Goal: Transaction & Acquisition: Purchase product/service

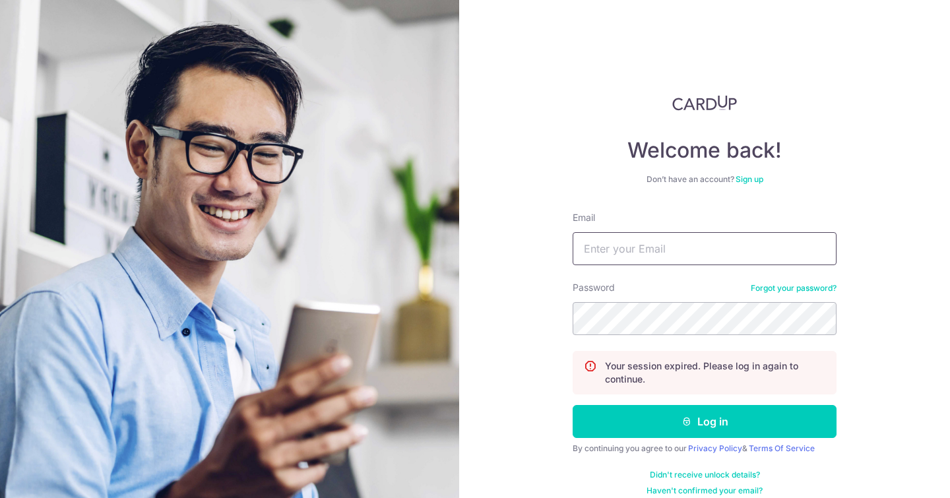
click at [630, 247] on input "Email" at bounding box center [704, 248] width 264 height 33
type input "emma.sarriasolis@gmail.com"
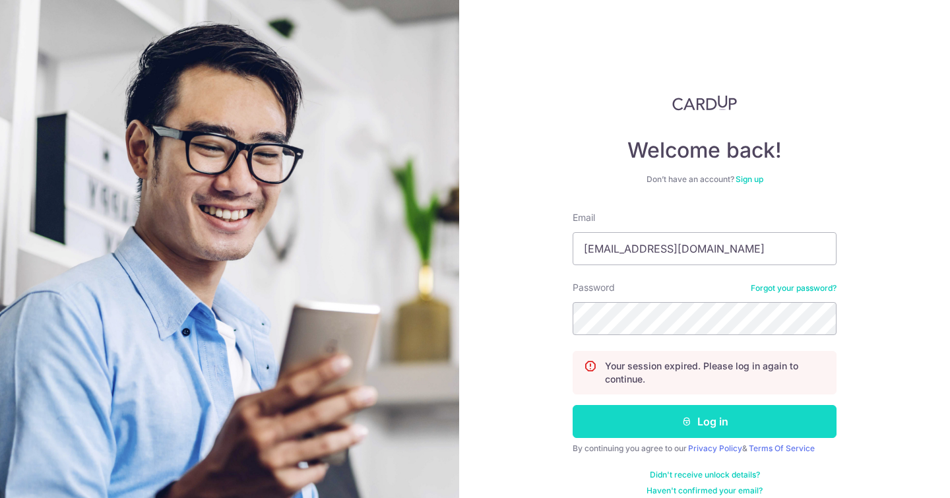
click at [639, 421] on button "Log in" at bounding box center [704, 421] width 264 height 33
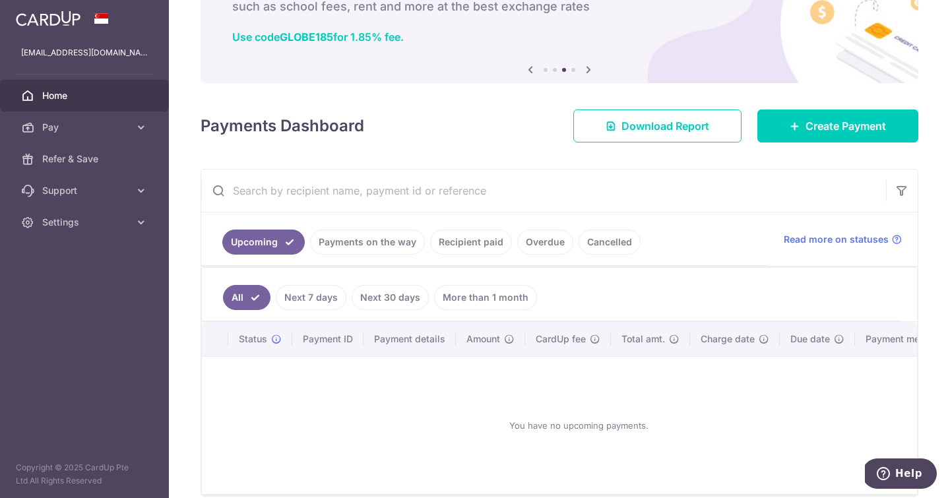
scroll to position [92, 0]
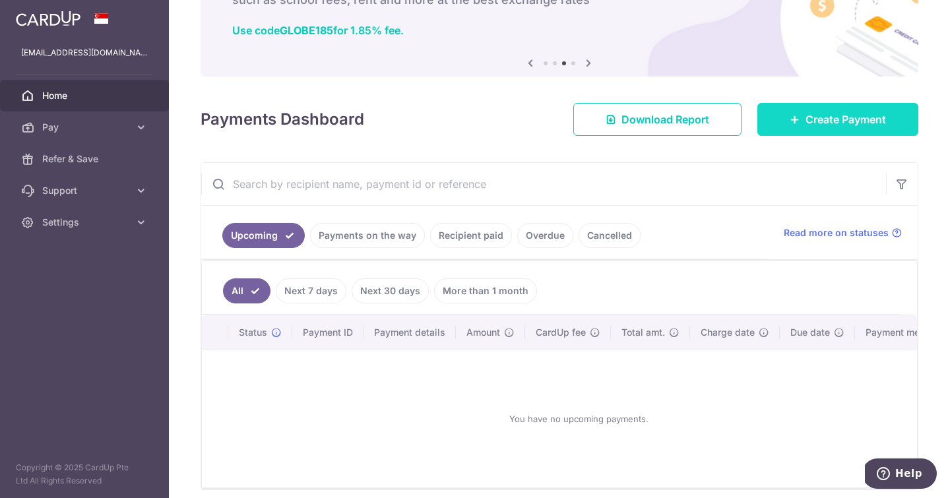
click at [828, 106] on link "Create Payment" at bounding box center [837, 119] width 161 height 33
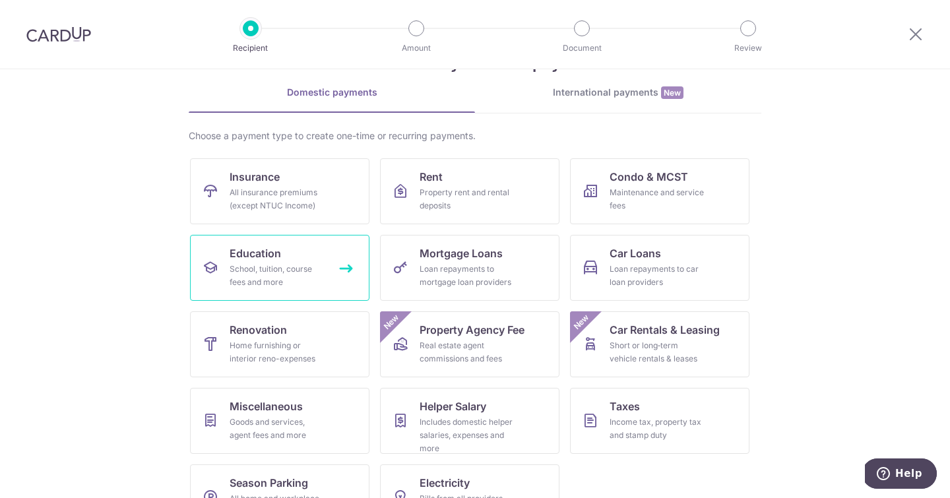
scroll to position [50, 0]
click at [283, 249] on link "Education School, tuition, course fees and more" at bounding box center [279, 267] width 179 height 66
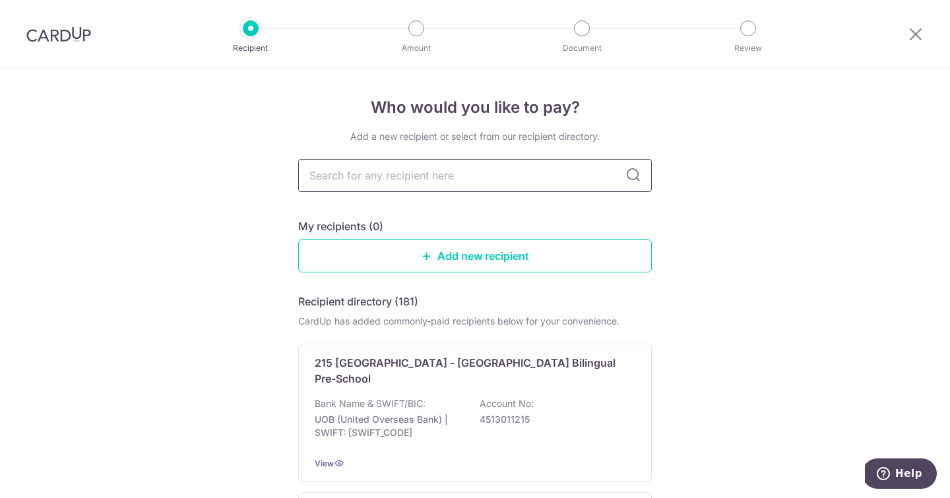
click at [365, 163] on input "text" at bounding box center [474, 175] width 353 height 33
type input "Dulwich"
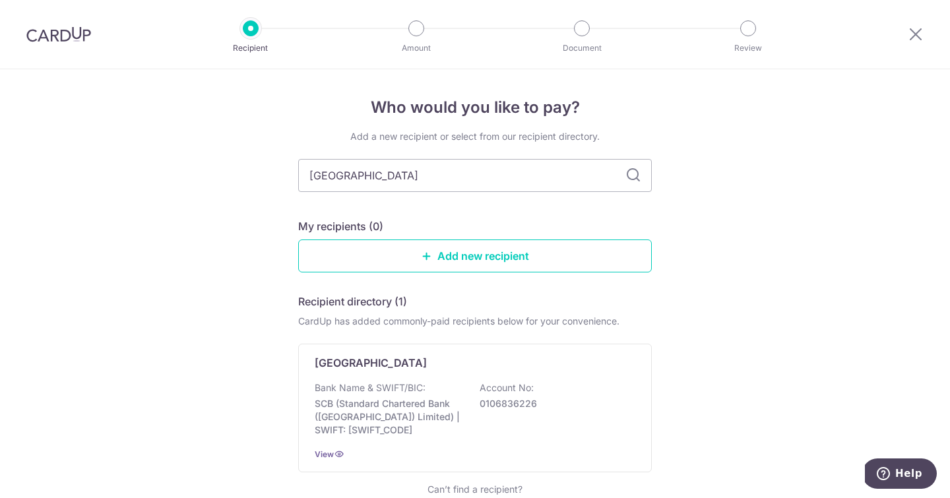
scroll to position [89, 0]
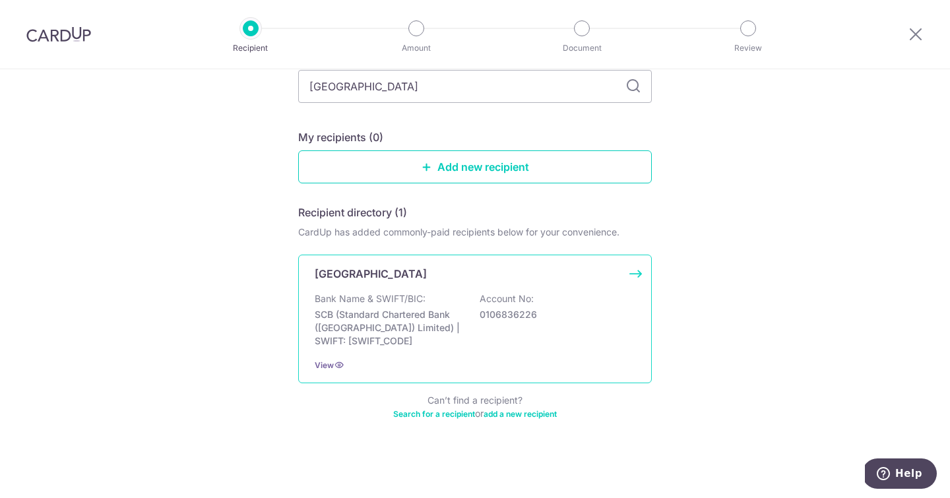
click at [359, 301] on p "Bank Name & SWIFT/BIC:" at bounding box center [370, 298] width 111 height 13
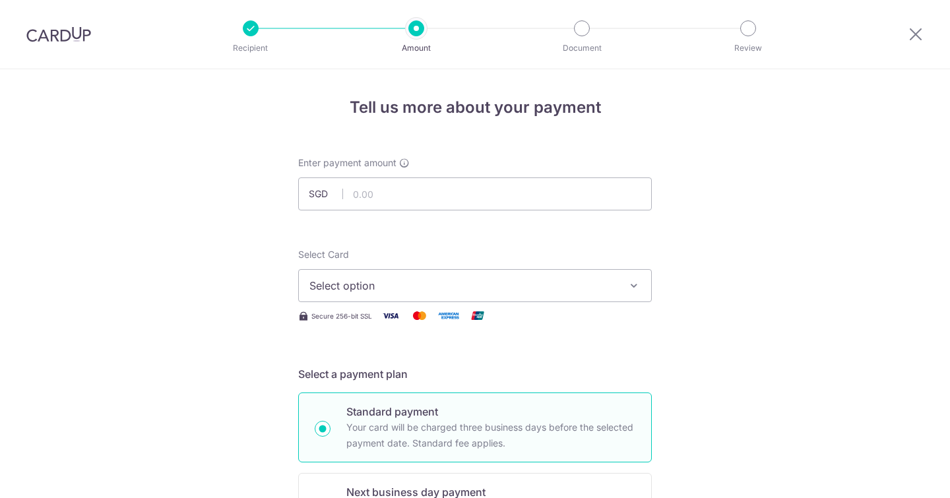
scroll to position [111, 0]
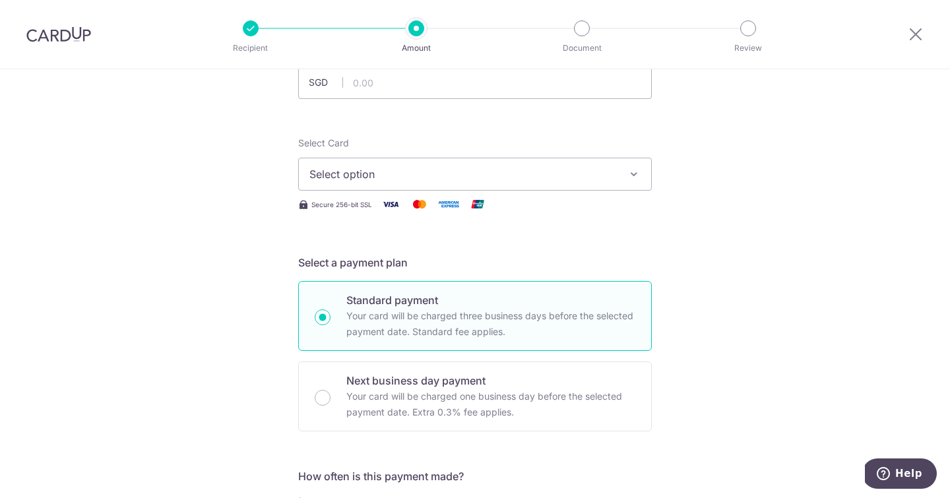
click at [353, 179] on span "Select option" at bounding box center [462, 174] width 307 height 16
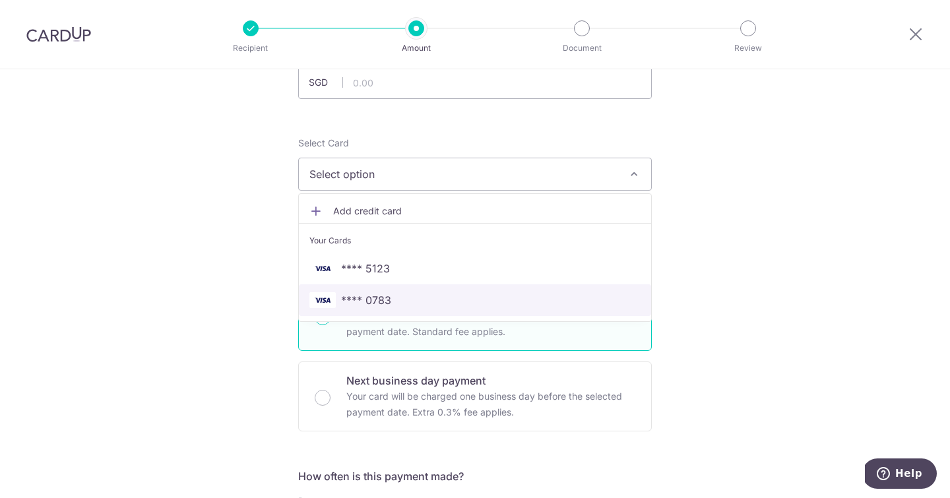
click at [342, 297] on span "**** 0783" at bounding box center [366, 300] width 50 height 16
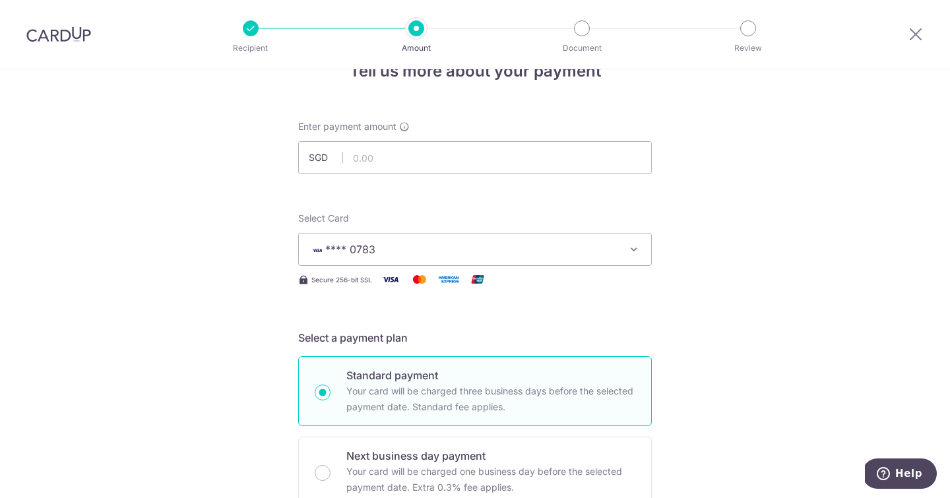
scroll to position [13, 0]
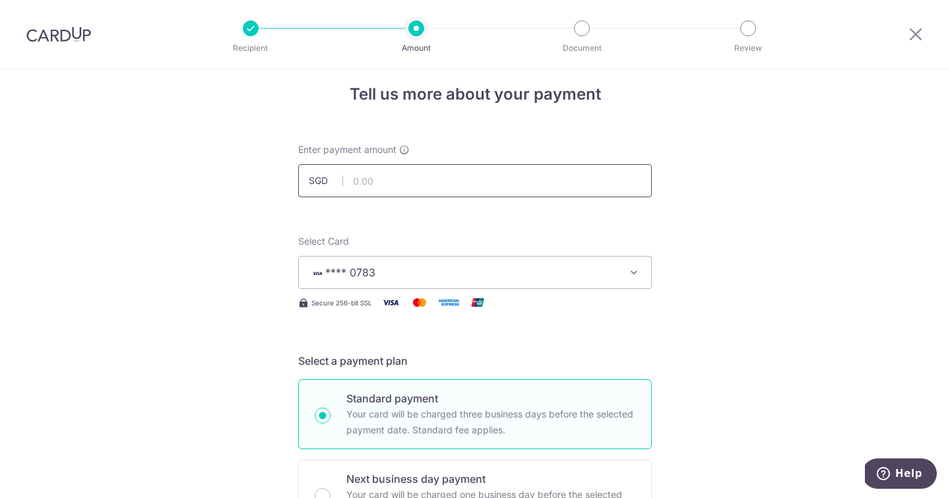
click at [374, 183] on input "text" at bounding box center [474, 180] width 353 height 33
type input "900.00"
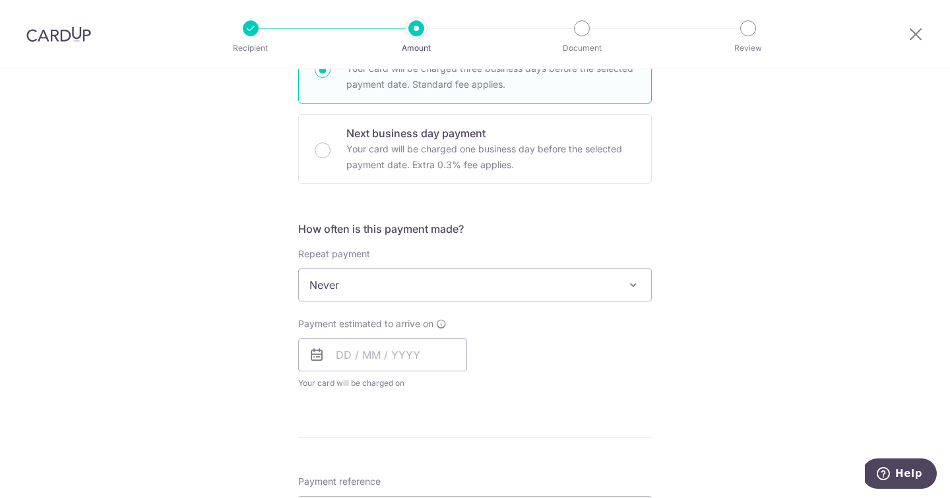
scroll to position [361, 0]
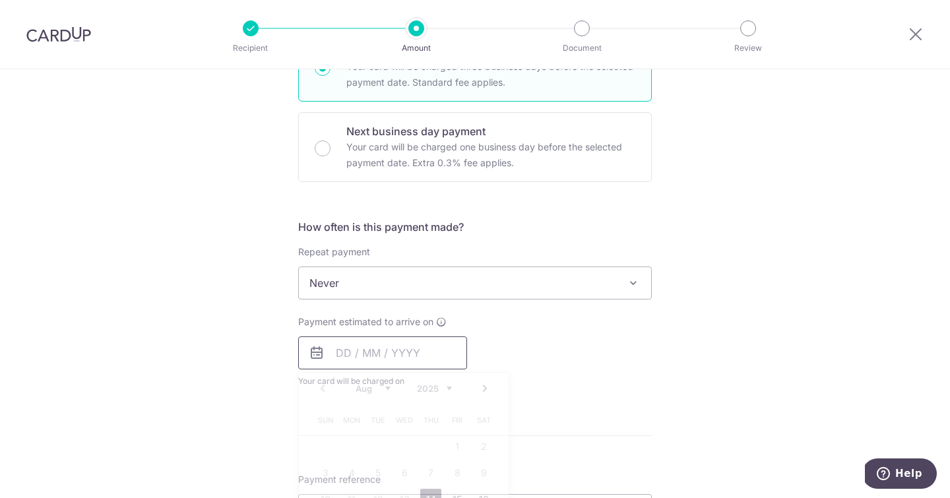
click at [344, 357] on input "text" at bounding box center [382, 352] width 169 height 33
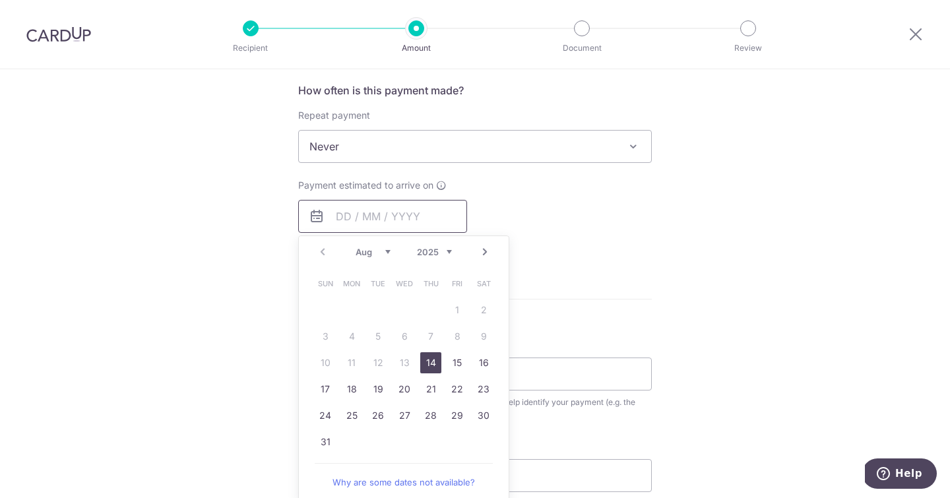
scroll to position [499, 0]
click at [431, 360] on link "14" at bounding box center [430, 361] width 21 height 21
type input "[DATE]"
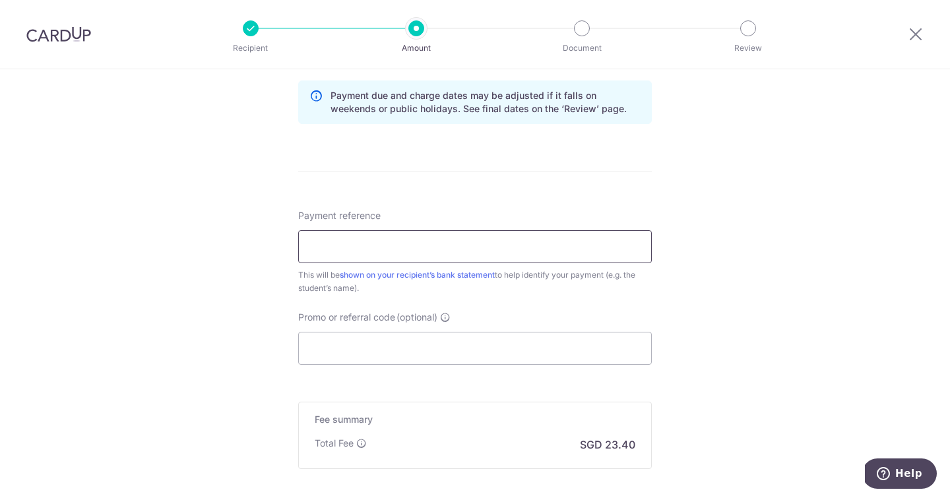
scroll to position [682, 0]
click at [466, 248] on input "Payment reference" at bounding box center [474, 243] width 353 height 33
type input "D"
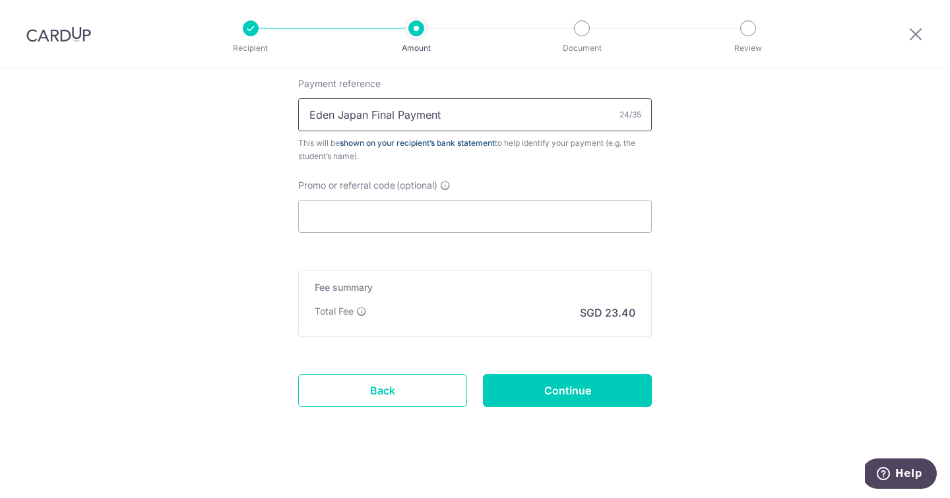
scroll to position [818, 0]
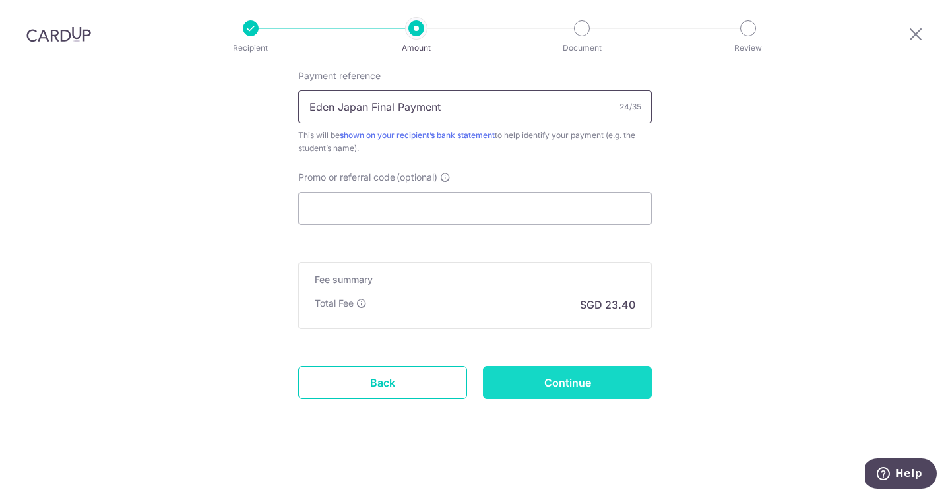
type input "Eden Japan Final Payment"
click at [535, 375] on input "Continue" at bounding box center [567, 382] width 169 height 33
type input "Create Schedule"
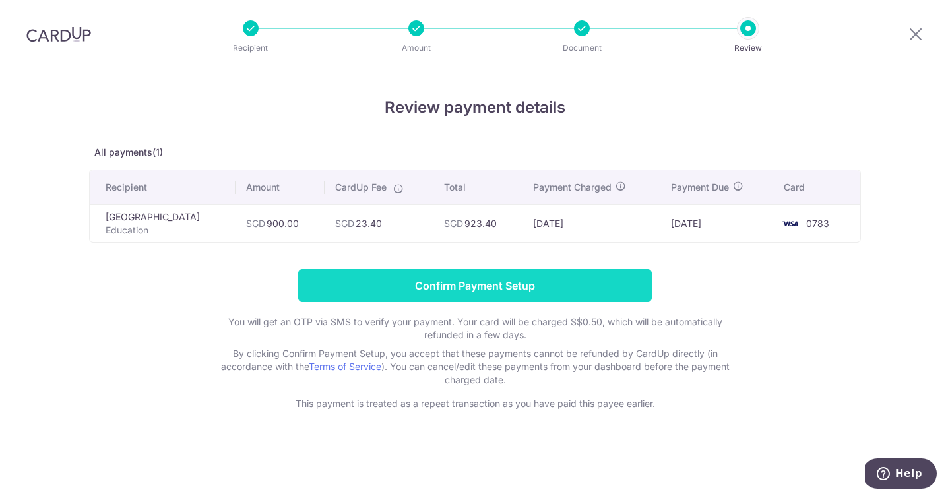
click at [510, 286] on input "Confirm Payment Setup" at bounding box center [474, 285] width 353 height 33
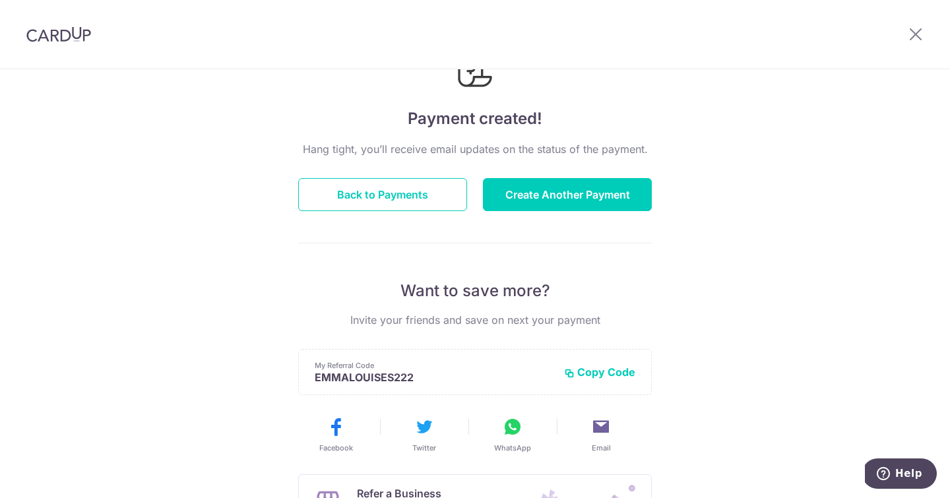
scroll to position [71, 0]
